Goal: Find specific page/section: Find specific page/section

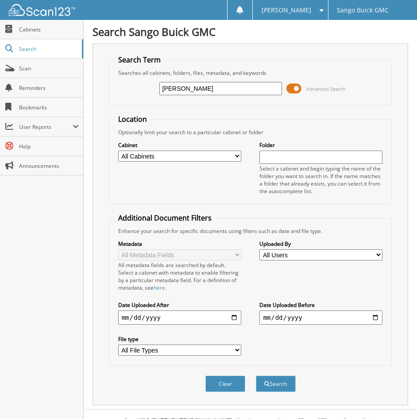
type input "[PERSON_NAME]"
click at [256, 376] on button "Search" at bounding box center [276, 384] width 40 height 16
click at [33, 53] on link "Search" at bounding box center [41, 48] width 83 height 19
type input "tre"
click at [256, 376] on button "Search" at bounding box center [276, 384] width 40 height 16
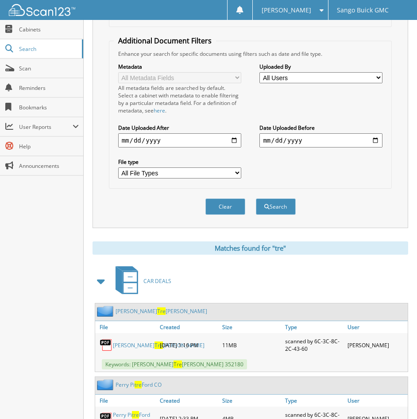
scroll to position [221, 0]
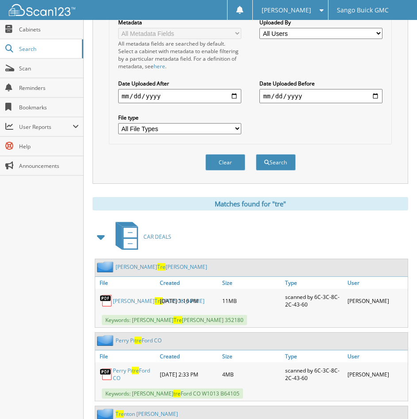
click at [155, 304] on span "Tre" at bounding box center [159, 301] width 8 height 8
